Goal: Task Accomplishment & Management: Use online tool/utility

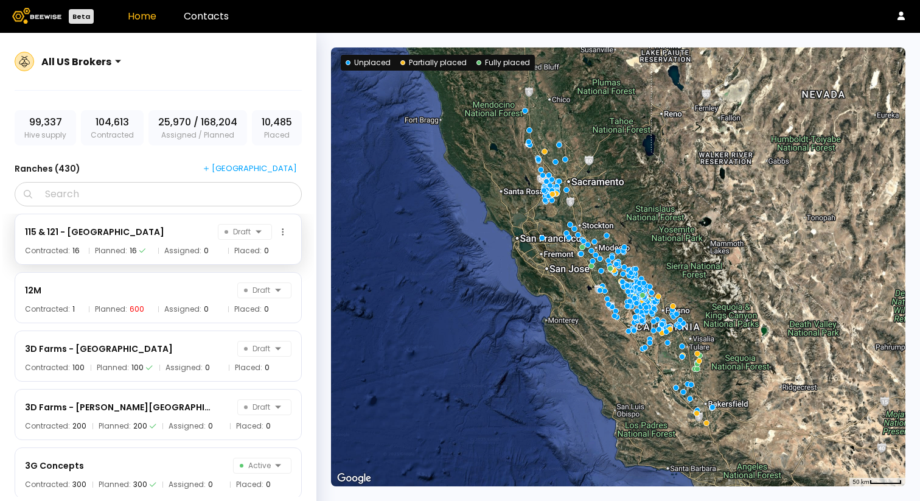
click at [77, 234] on div "115 & 121 - [GEOGRAPHIC_DATA]" at bounding box center [94, 232] width 139 height 15
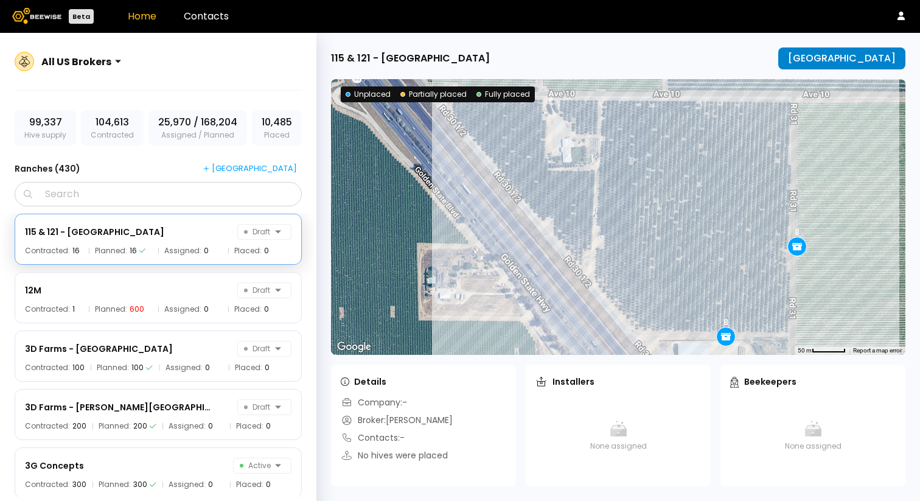
click at [826, 55] on div "[GEOGRAPHIC_DATA]" at bounding box center [842, 58] width 108 height 11
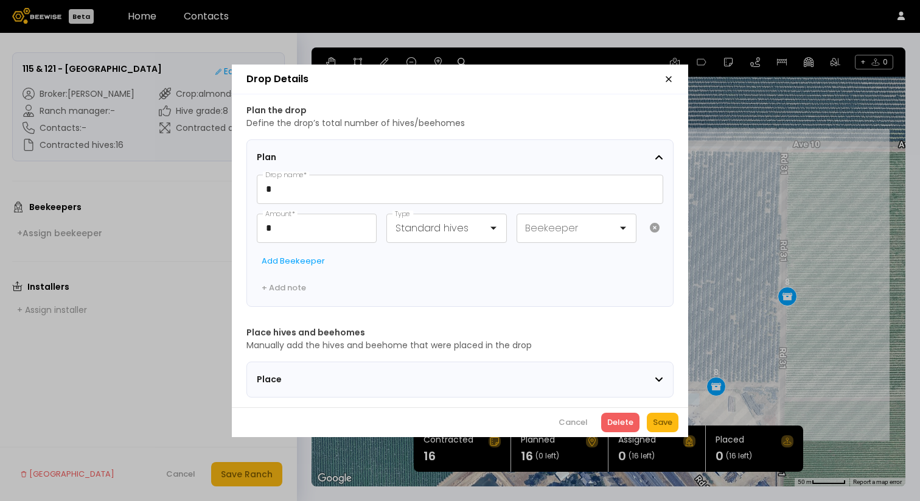
click at [293, 375] on span "Place" at bounding box center [333, 379] width 152 height 13
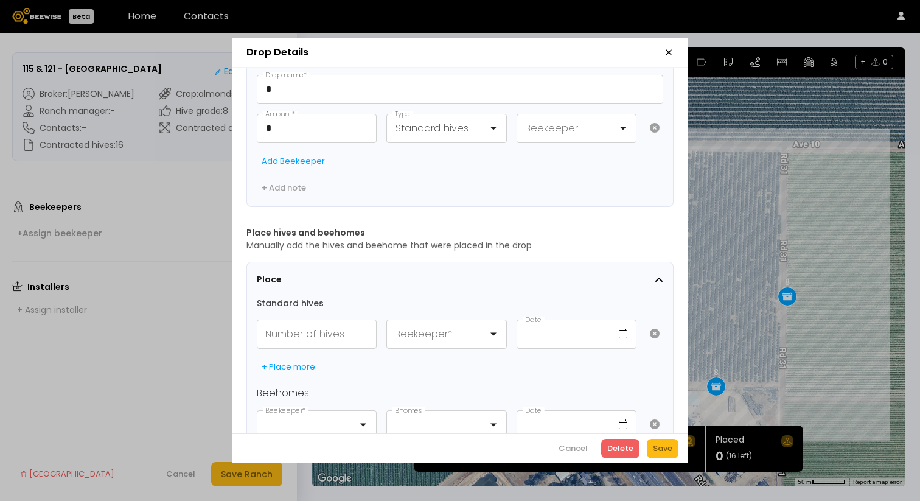
scroll to position [51, 0]
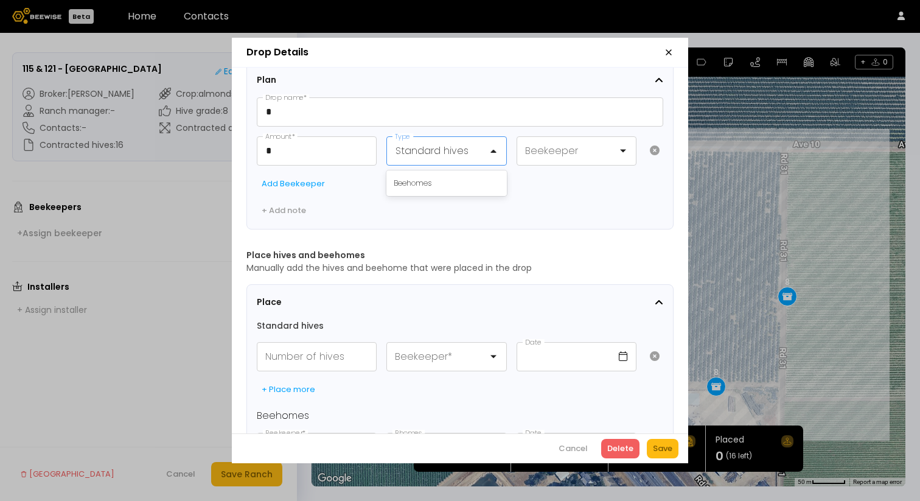
click at [447, 145] on div at bounding box center [442, 150] width 92 height 15
click at [406, 323] on h4 "Standard hives" at bounding box center [460, 326] width 407 height 13
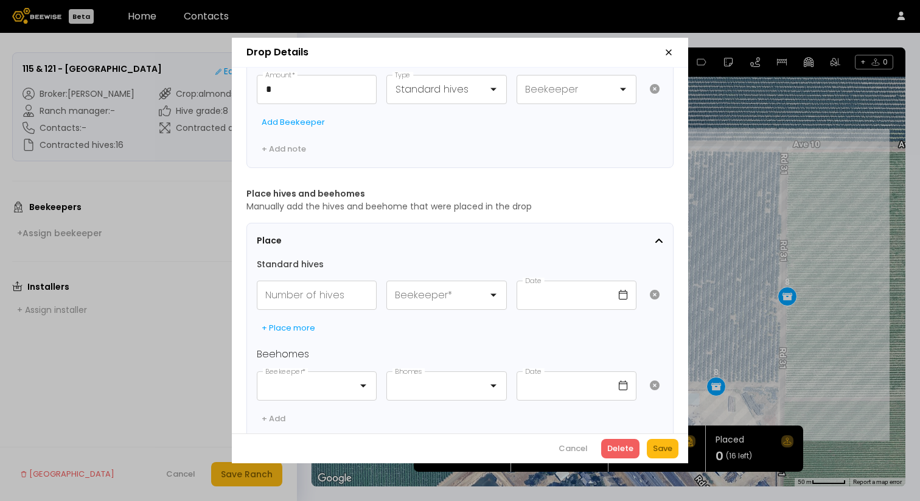
scroll to position [133, 0]
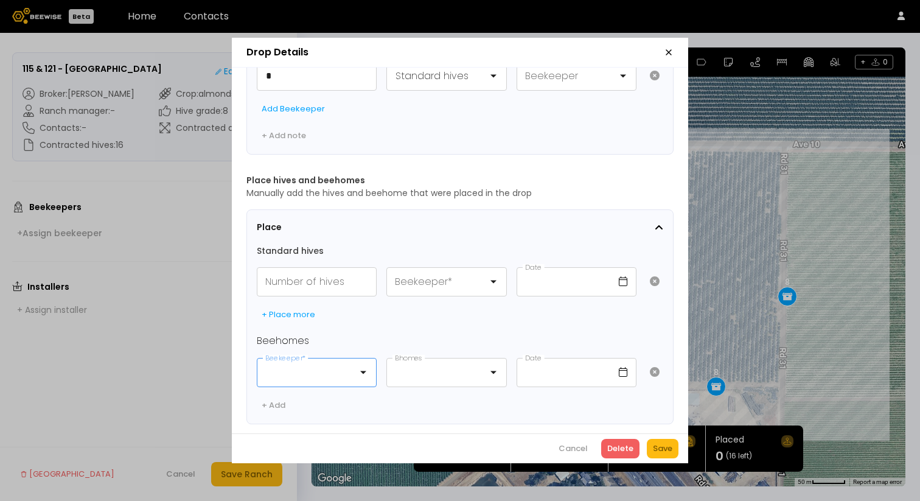
click at [301, 365] on div at bounding box center [312, 372] width 92 height 15
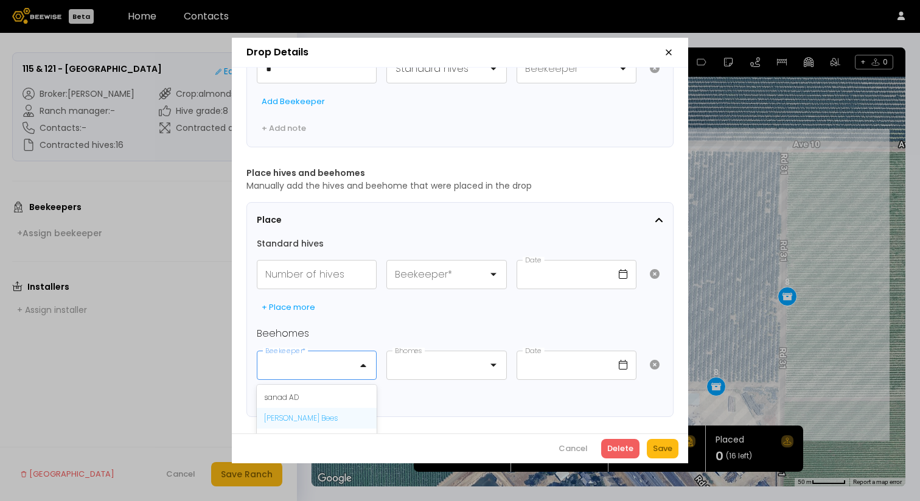
scroll to position [13, 0]
click at [307, 402] on div "[PERSON_NAME] Bees" at bounding box center [316, 404] width 105 height 11
click at [421, 360] on div at bounding box center [442, 364] width 92 height 15
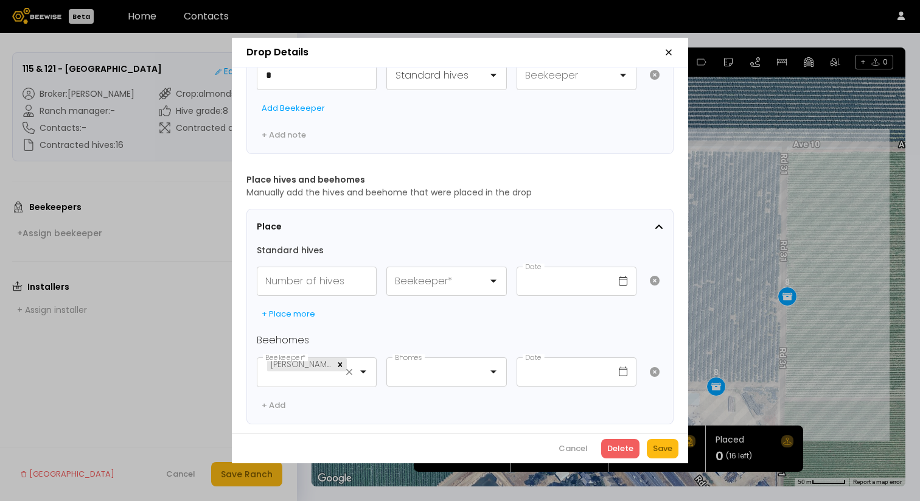
click at [452, 304] on div "Place Standard hives Number of hives Beekeeper * Date + Place more Beehomes [PE…" at bounding box center [460, 316] width 407 height 195
